Goal: Task Accomplishment & Management: Manage account settings

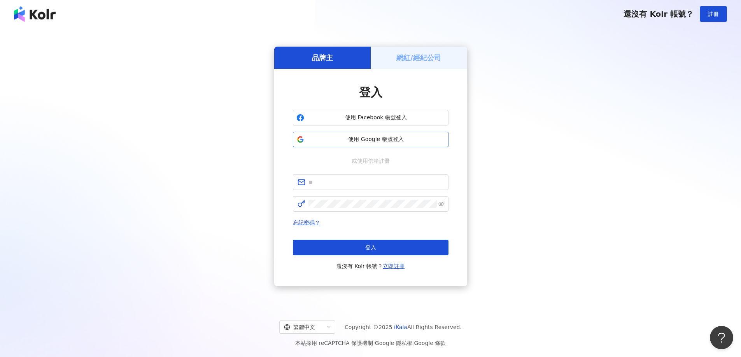
click at [386, 140] on span "使用 Google 帳號登入" at bounding box center [376, 140] width 138 height 8
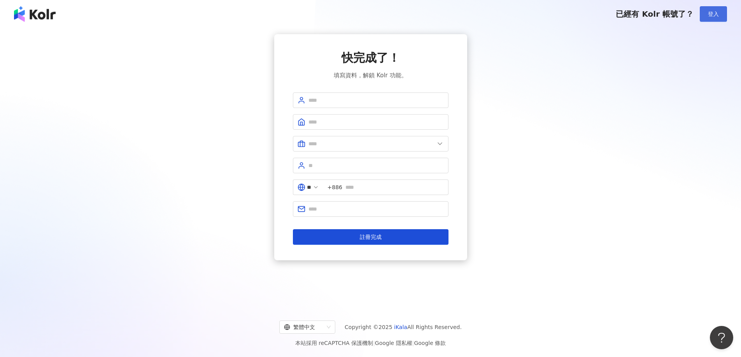
click at [714, 17] on span "登入" at bounding box center [712, 14] width 11 height 6
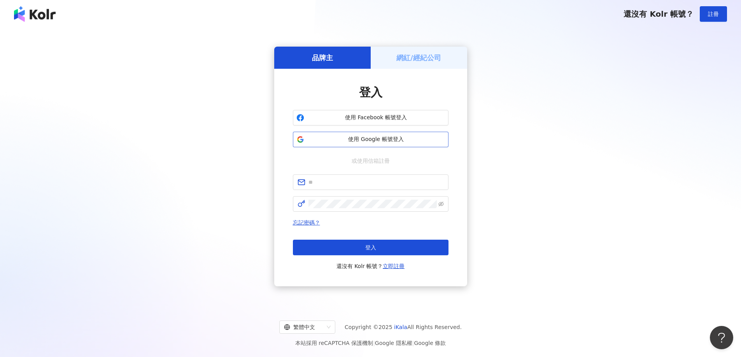
click at [397, 141] on span "使用 Google 帳號登入" at bounding box center [376, 140] width 138 height 8
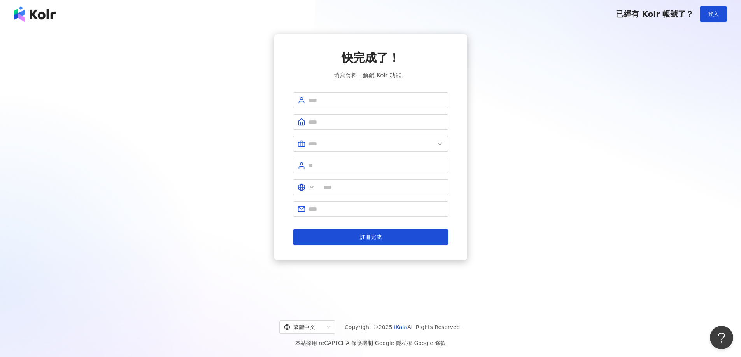
type input "**"
click at [711, 11] on span "登入" at bounding box center [712, 14] width 11 height 6
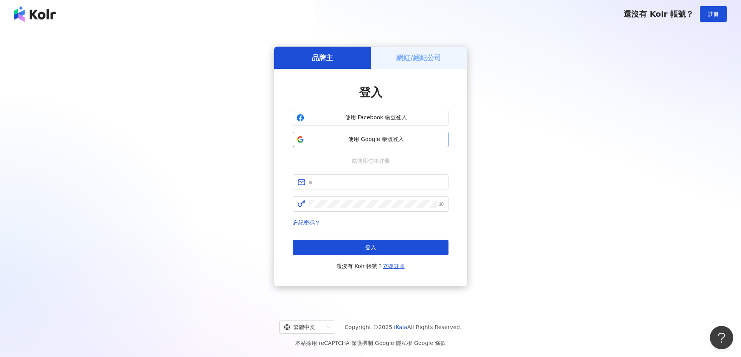
click at [375, 134] on button "使用 Google 帳號登入" at bounding box center [370, 140] width 155 height 16
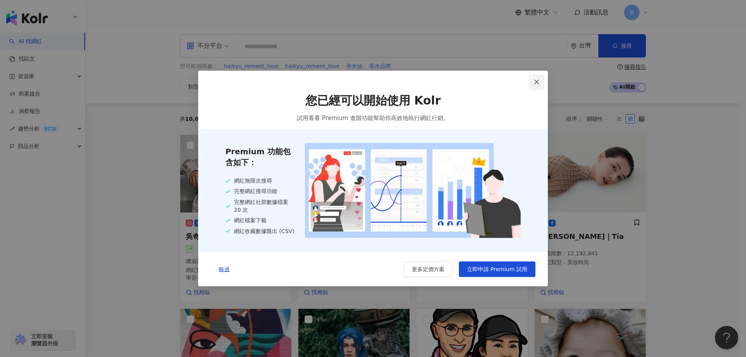
click at [539, 80] on icon "close" at bounding box center [537, 82] width 6 height 6
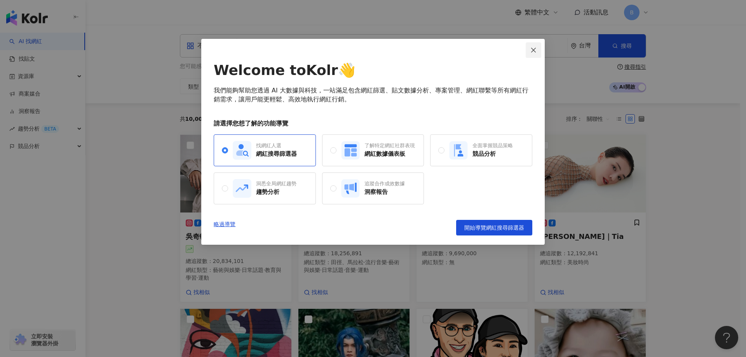
click at [535, 50] on icon "close" at bounding box center [534, 50] width 6 height 6
